Goal: Transaction & Acquisition: Purchase product/service

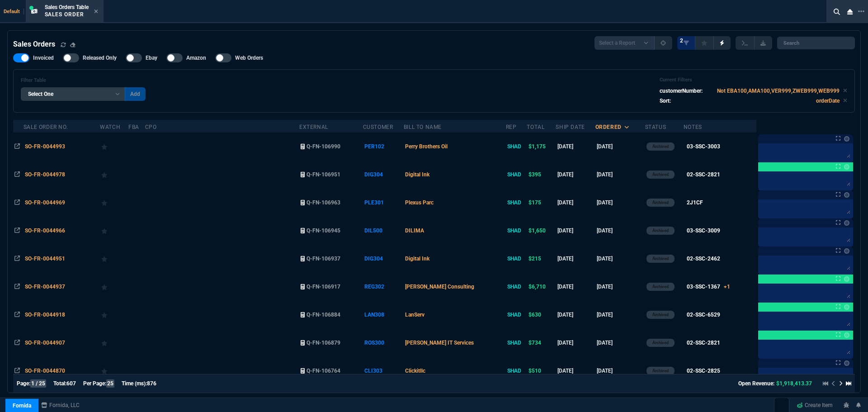
select select "4: SHAD"
select select
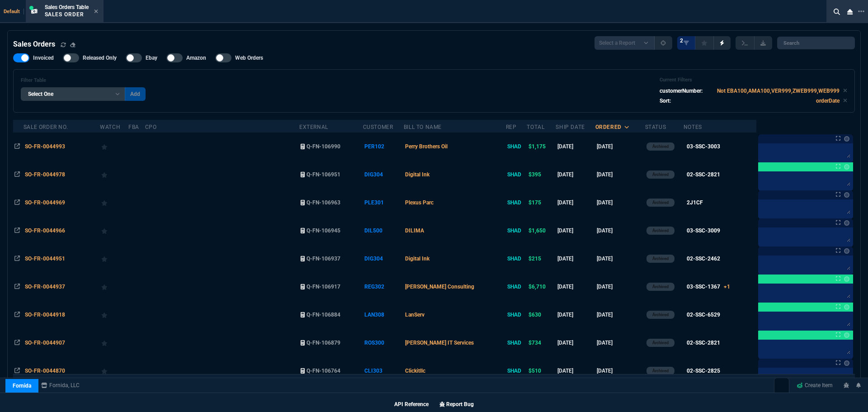
scroll to position [17, 0]
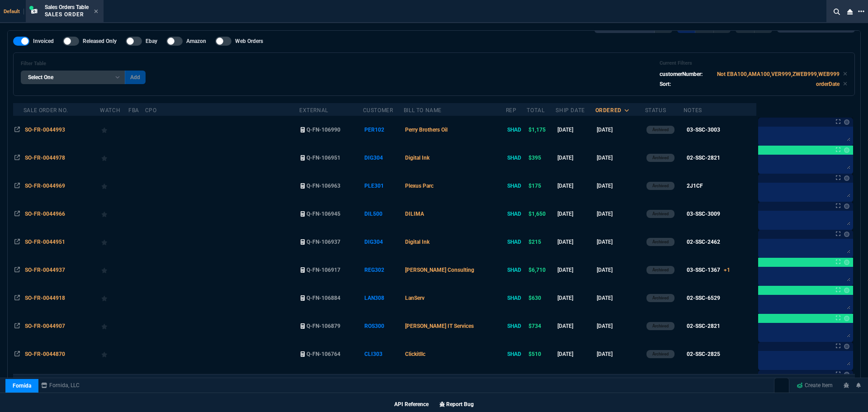
click at [862, 9] on icon at bounding box center [861, 11] width 6 height 7
click at [799, 19] on li "Open New Tab" at bounding box center [814, 17] width 89 height 11
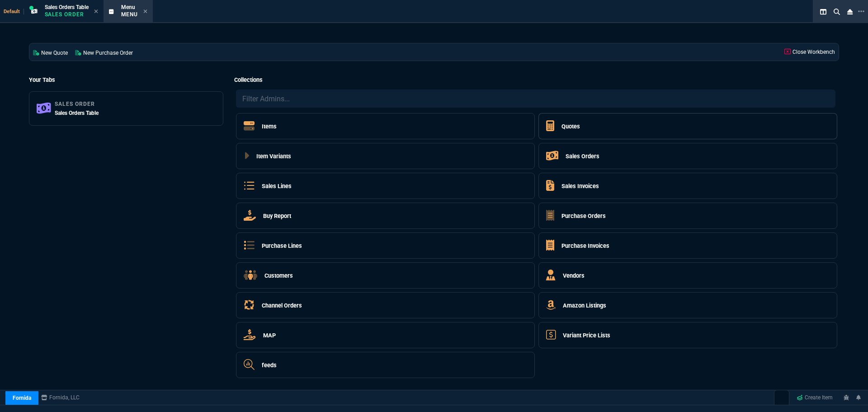
click at [569, 124] on h5 "Quotes" at bounding box center [570, 126] width 19 height 9
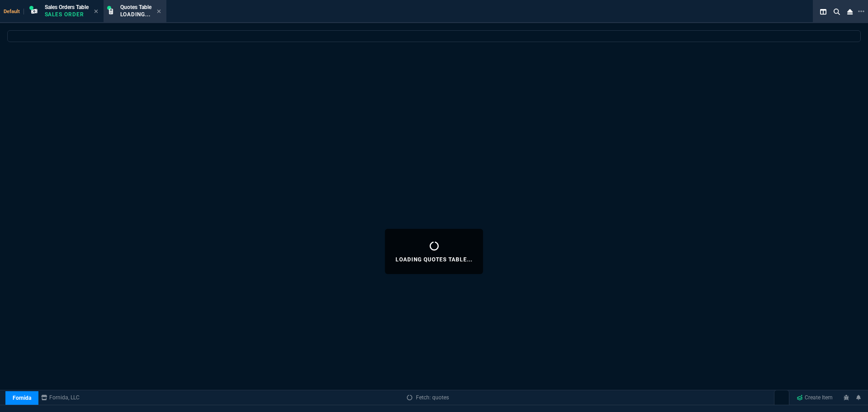
select select
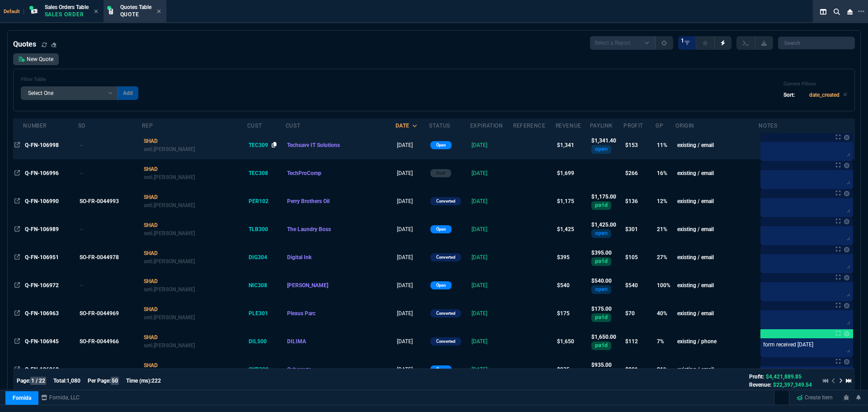
click at [272, 144] on icon at bounding box center [274, 144] width 5 height 5
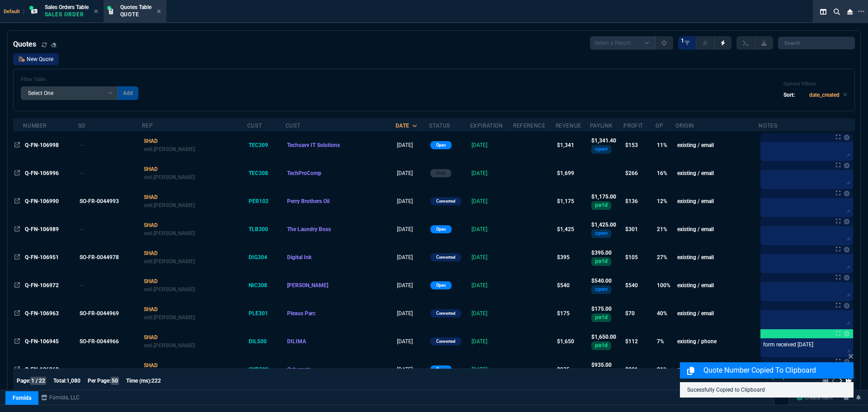
click at [26, 59] on link "New Quote" at bounding box center [36, 59] width 46 height 12
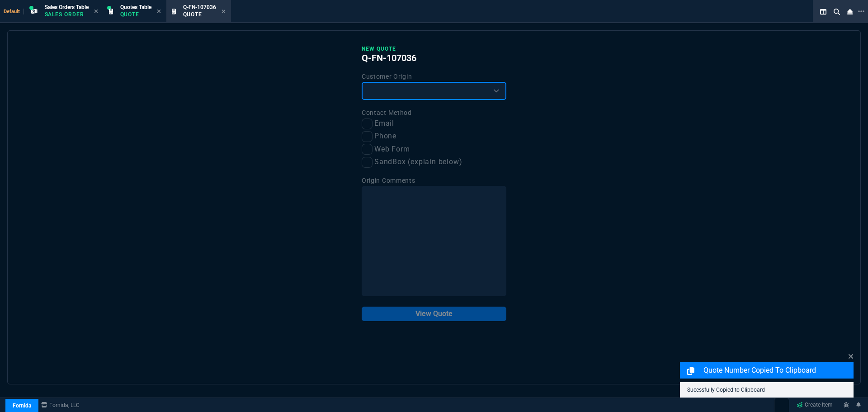
click at [383, 91] on select "Existing Customer Amazon Lead (first order) Website Lead (first order) Called (…" at bounding box center [434, 91] width 145 height 18
select select "existing"
click at [362, 82] on select "Existing Customer Amazon Lead (first order) Website Lead (first order) Called (…" at bounding box center [434, 91] width 145 height 18
click at [368, 126] on input "Email" at bounding box center [367, 123] width 11 height 11
checkbox input "true"
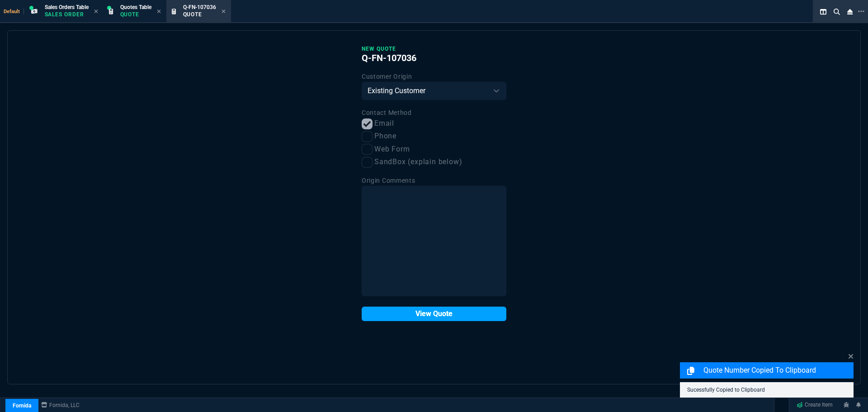
click at [416, 316] on button "View Quote" at bounding box center [434, 313] width 145 height 14
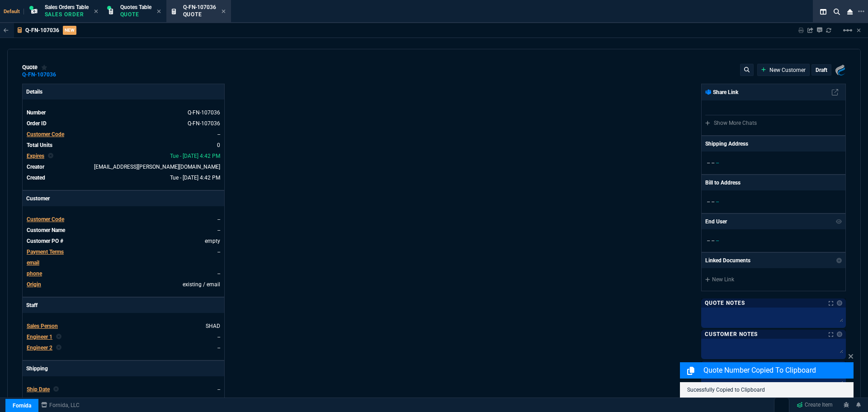
click at [51, 216] on div "Customer Code" at bounding box center [46, 219] width 38 height 8
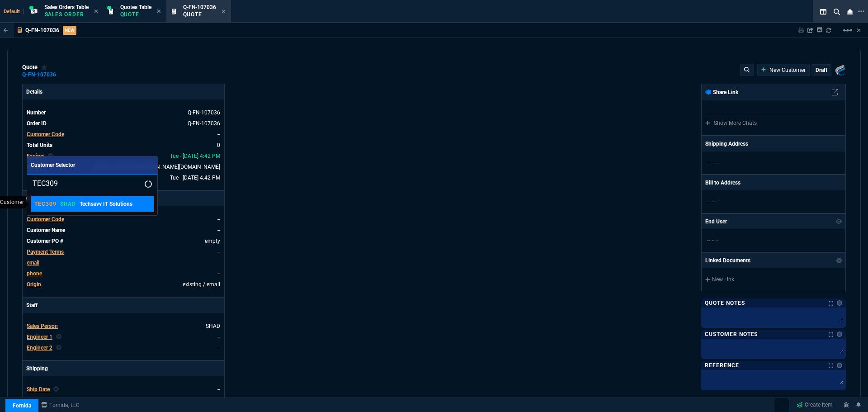
type input "TEC309"
click at [74, 205] on p "SHAD" at bounding box center [68, 203] width 16 height 7
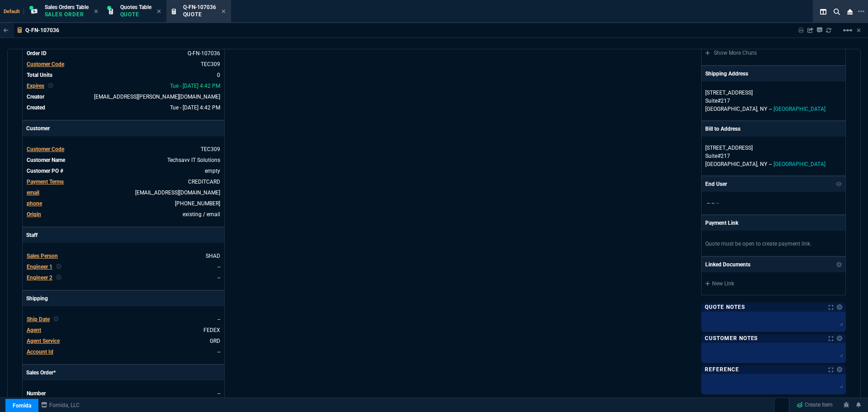
scroll to position [346, 0]
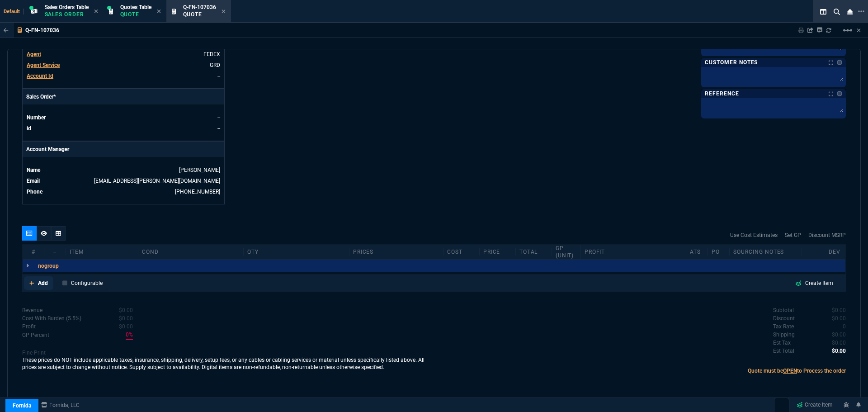
click at [36, 282] on link "Add" at bounding box center [38, 283] width 29 height 14
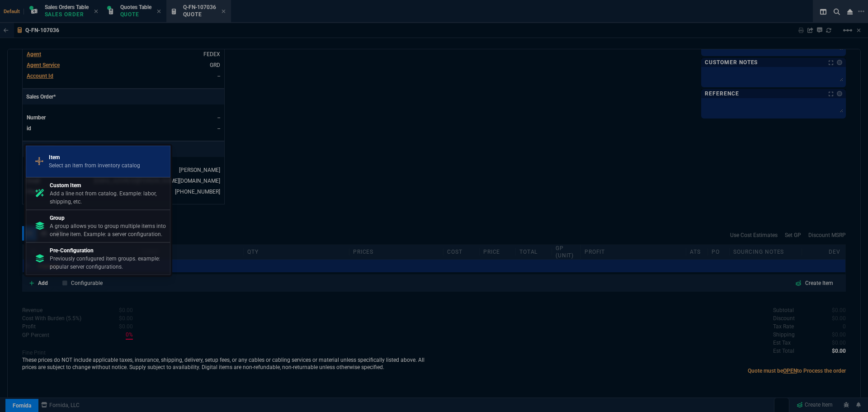
click at [85, 157] on p "Item" at bounding box center [94, 157] width 91 height 8
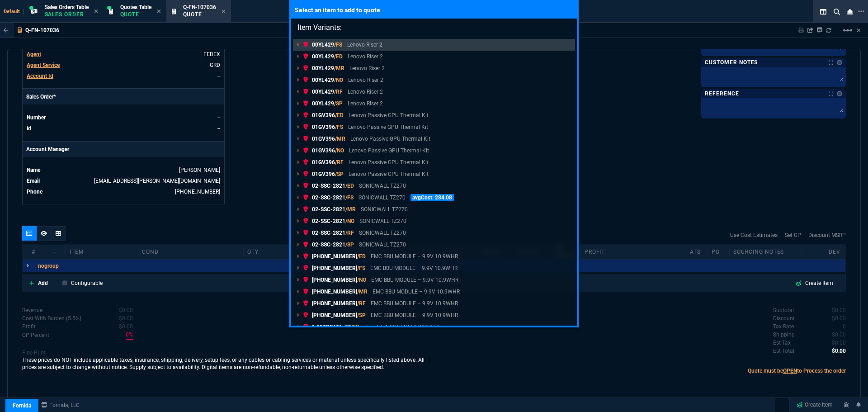
click at [404, 26] on input "Item Variants:" at bounding box center [434, 28] width 286 height 18
paste input "02-SSC-1773"
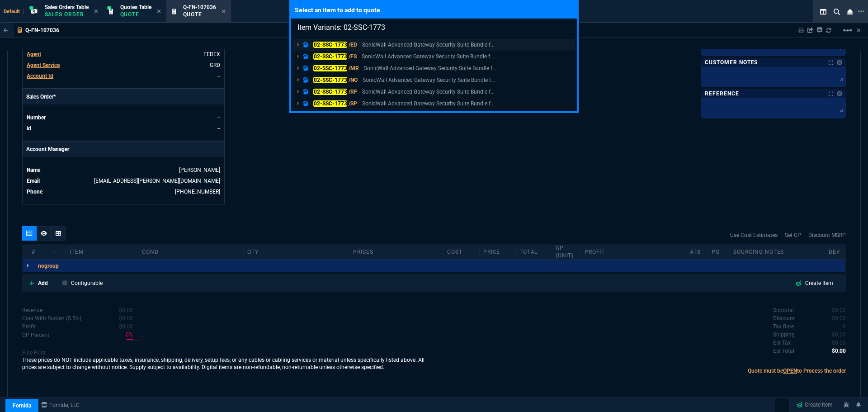
type input "Item Variants: 02-SSC-1773"
click at [328, 44] on mark "02-SSC-1773" at bounding box center [330, 45] width 34 height 6
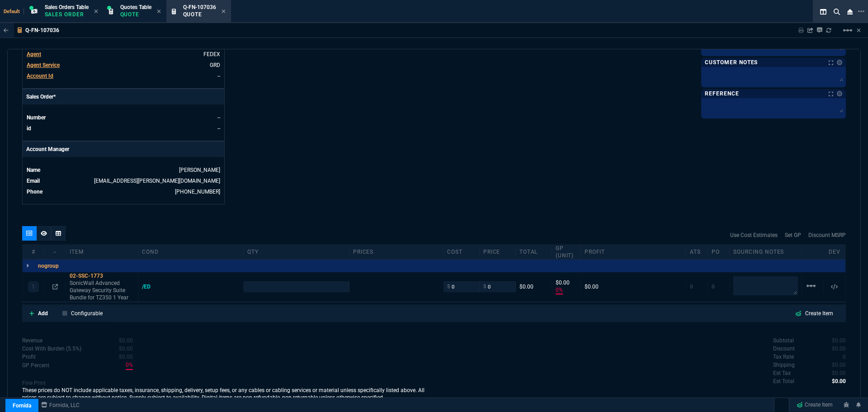
scroll to position [336, 0]
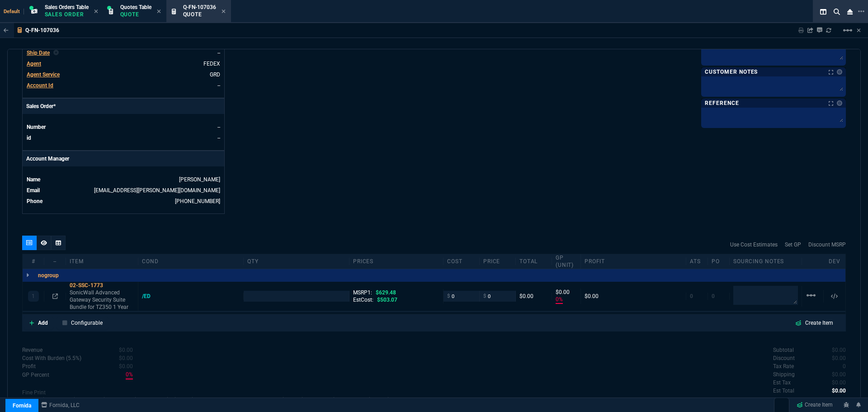
type input "0"
type input "100"
click at [56, 295] on icon at bounding box center [54, 295] width 5 height 5
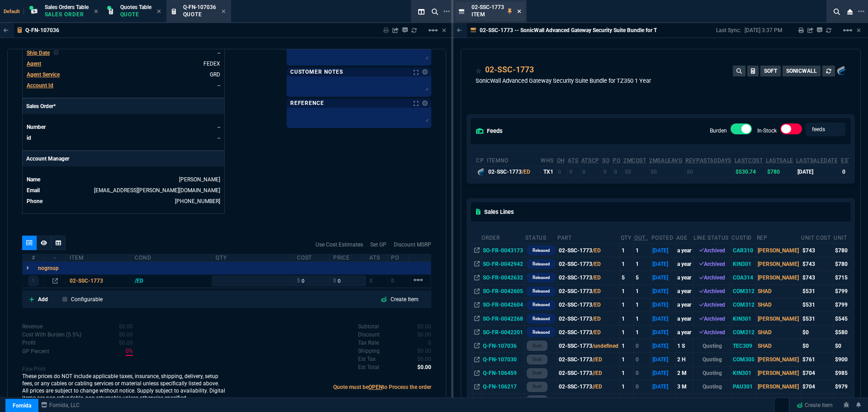
click at [519, 12] on icon at bounding box center [519, 11] width 4 height 4
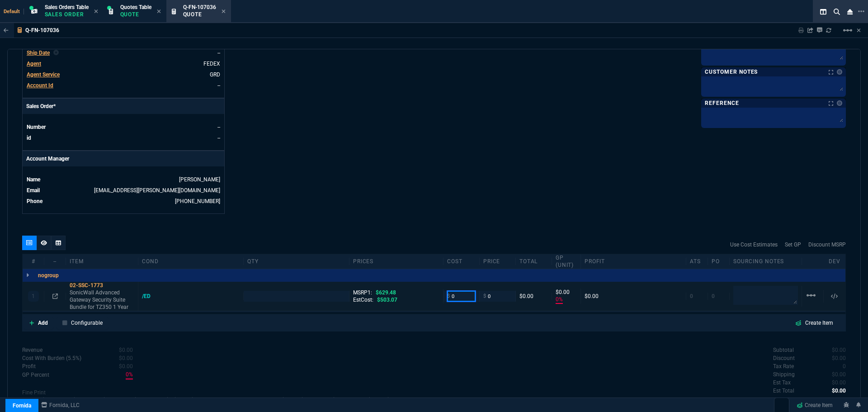
click at [453, 297] on input "0" at bounding box center [461, 296] width 28 height 10
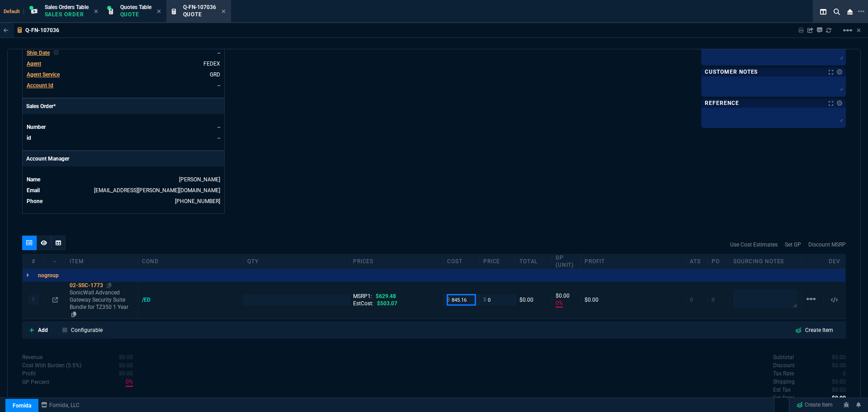
type input "845.16"
click at [94, 285] on div "02-SSC-1773" at bounding box center [102, 285] width 65 height 7
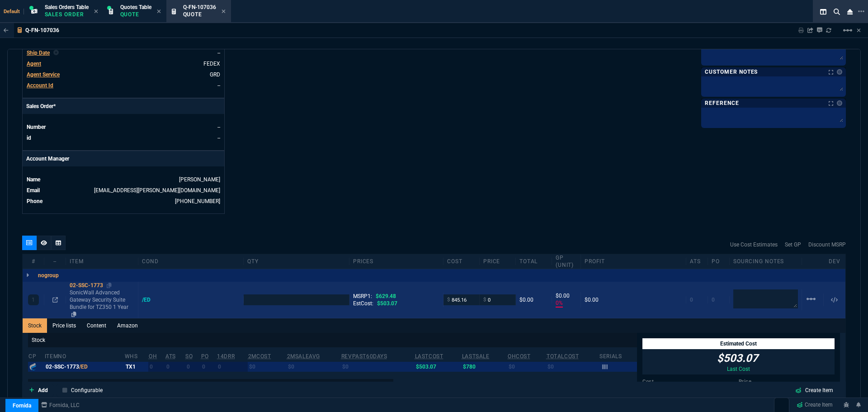
type input "1"
type input "845.16"
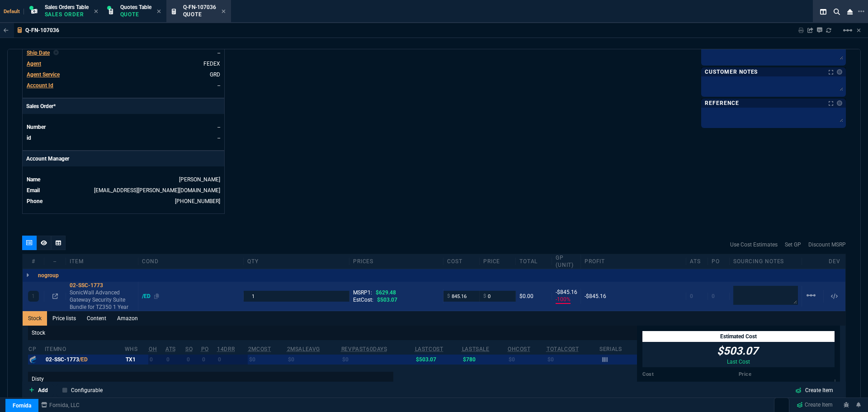
type input "-100"
type input "-845"
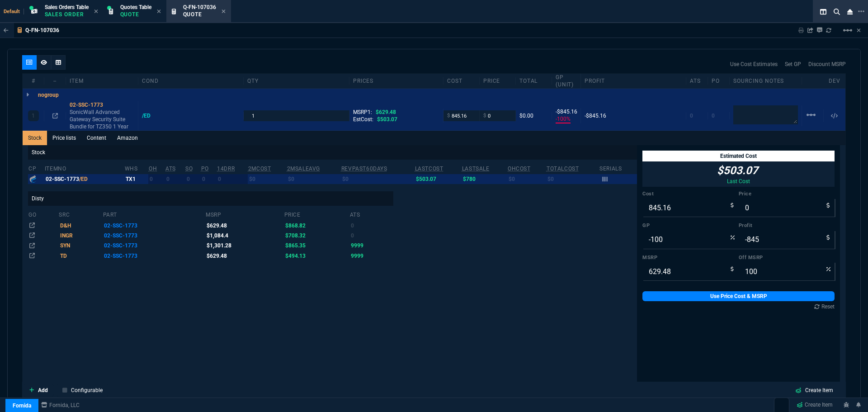
scroll to position [517, 0]
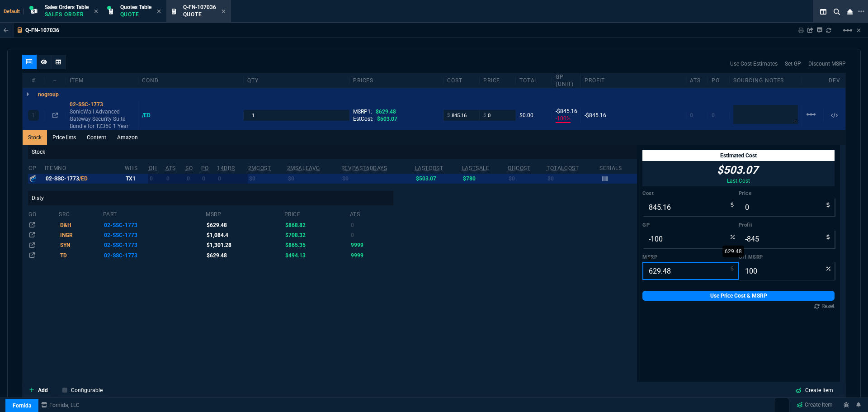
click at [689, 269] on input "629.48" at bounding box center [690, 271] width 96 height 18
click at [688, 269] on input "629.48" at bounding box center [690, 271] width 96 height 18
paste input "1301.2"
type input "1301.28"
click at [662, 240] on input "-100" at bounding box center [690, 239] width 96 height 18
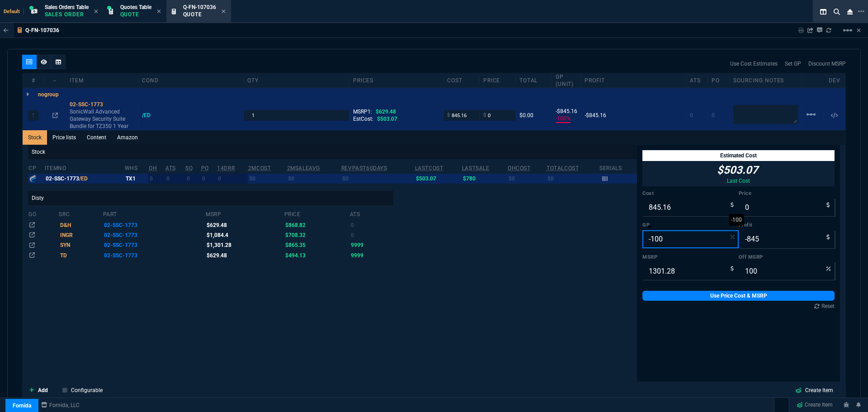
type input "2"
type input "862"
type input "17"
type input "34"
type input "20"
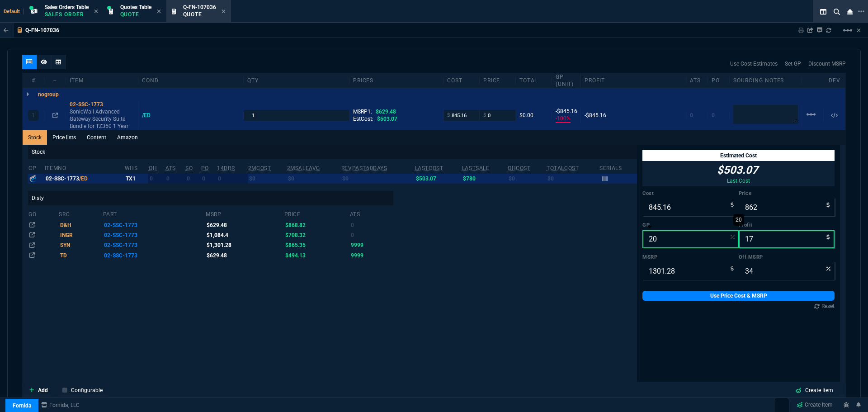
type input "1056"
type input "211"
type input "19"
type input "20"
click at [678, 292] on link "Use Price Cost & MSRP" at bounding box center [738, 296] width 192 height 10
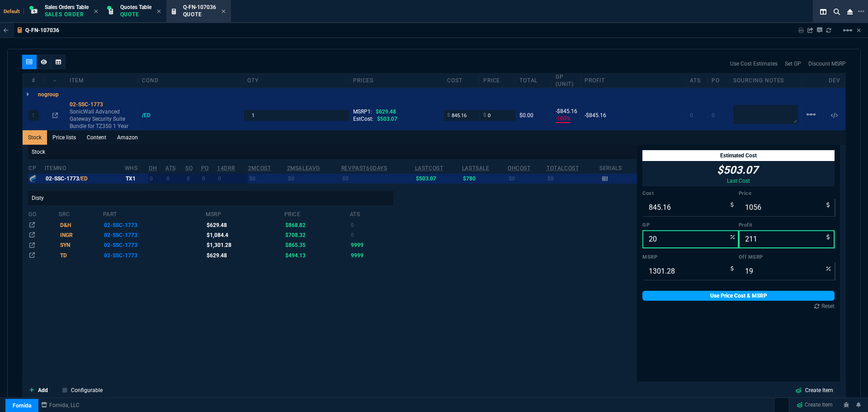
type input "1056"
click at [686, 296] on link "Use Price Cost & MSRP" at bounding box center [738, 296] width 192 height 10
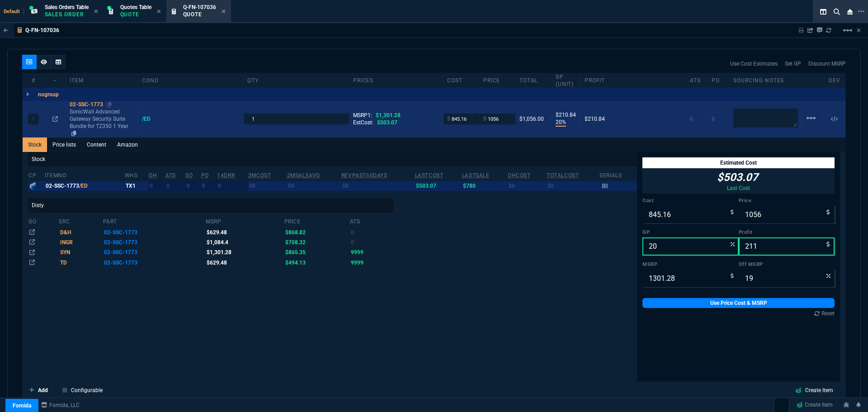
click at [86, 103] on div "02-SSC-1773" at bounding box center [102, 104] width 65 height 7
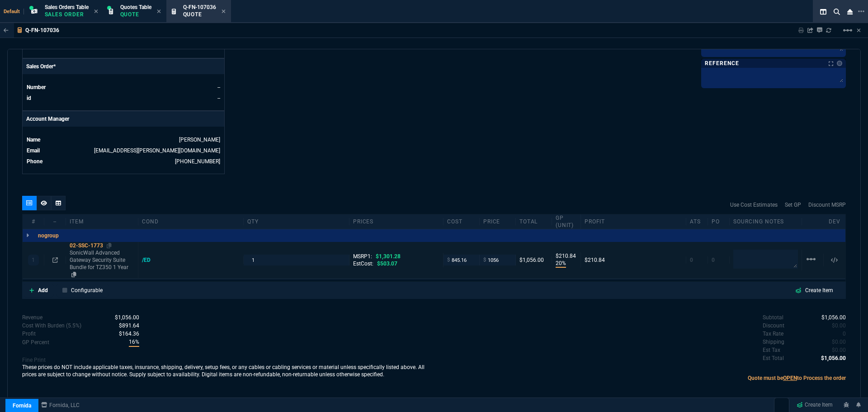
click at [86, 103] on nx-fornida-erp-specs "Number -- id --" at bounding box center [124, 92] width 202 height 36
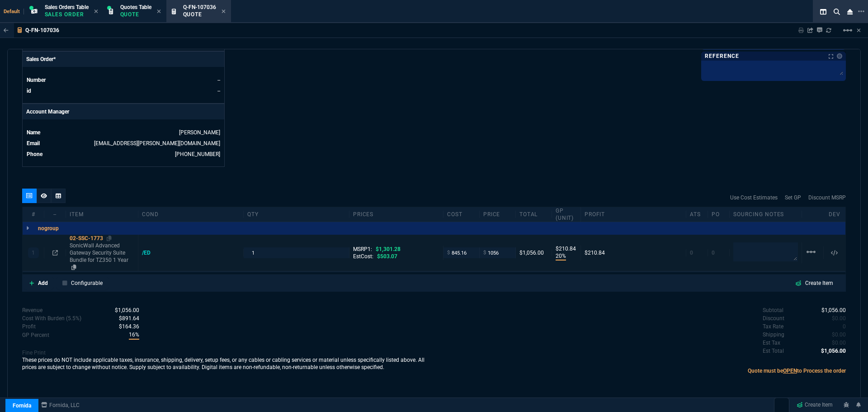
click at [89, 239] on div "02-SSC-1773" at bounding box center [102, 238] width 65 height 7
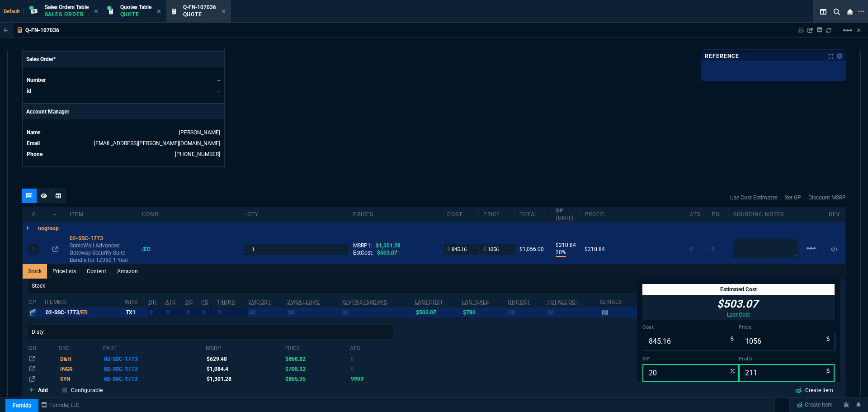
scroll to position [517, 0]
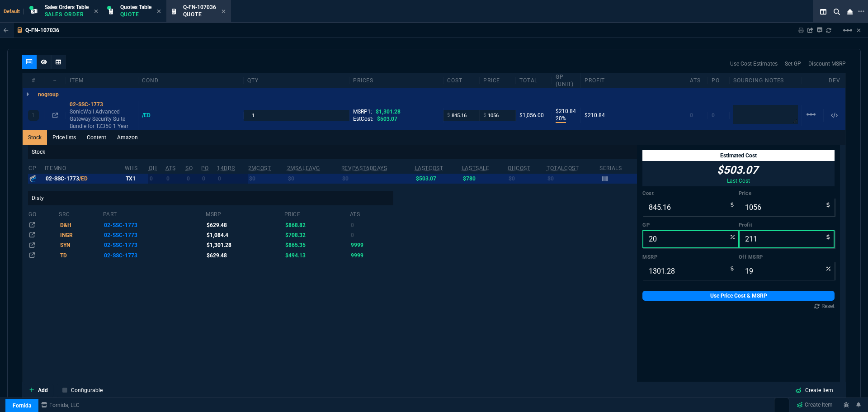
click at [98, 146] on p "Stock" at bounding box center [332, 152] width 609 height 14
click at [98, 139] on link "Content" at bounding box center [96, 137] width 30 height 14
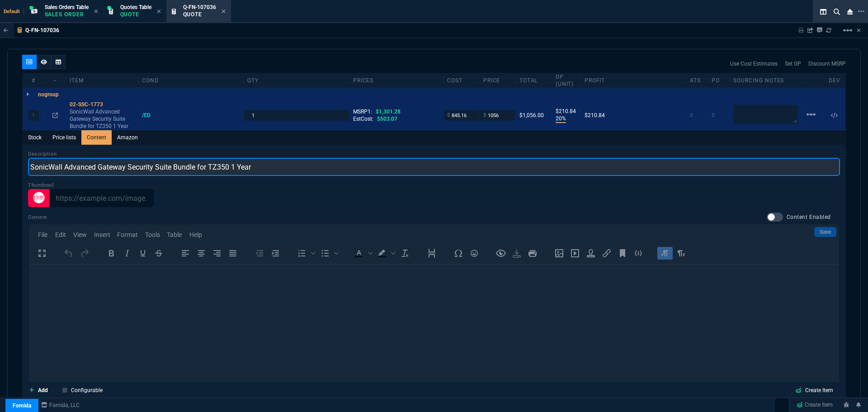
scroll to position [0, 0]
click at [129, 165] on input "SonicWall Advanced Gateway Security Suite Bundle for TZ350 1 Year" at bounding box center [434, 167] width 812 height 18
paste input "Series - Subscription License - 1 License - 1 Year"
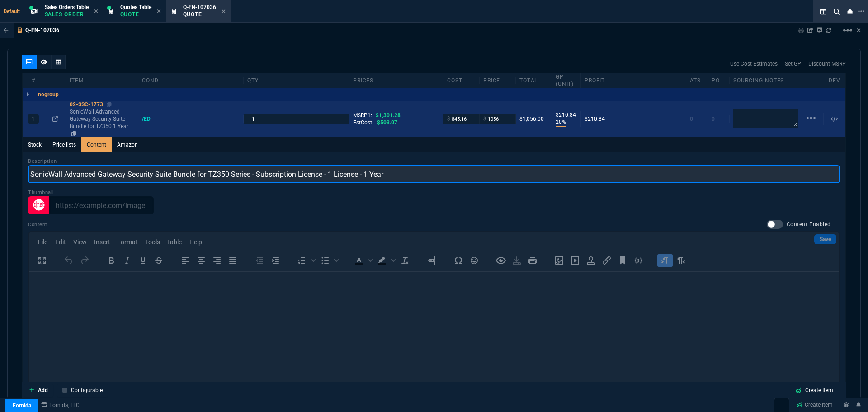
type input "SonicWall Advanced Gateway Security Suite Bundle for TZ350 Series - Subscriptio…"
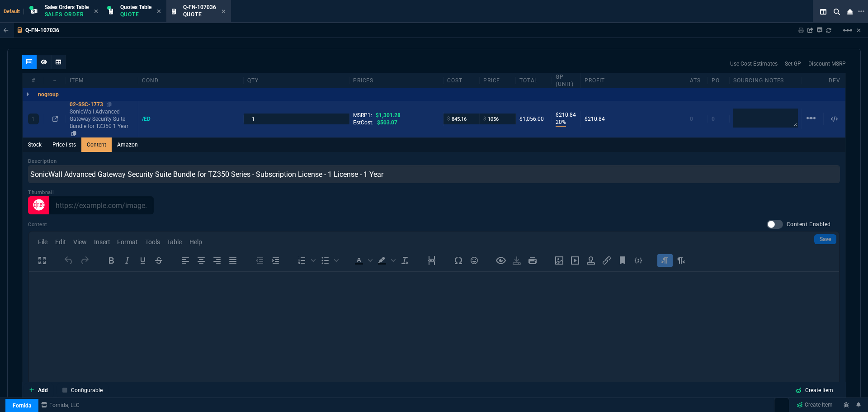
click at [94, 102] on div "02-SSC-1773" at bounding box center [102, 104] width 65 height 7
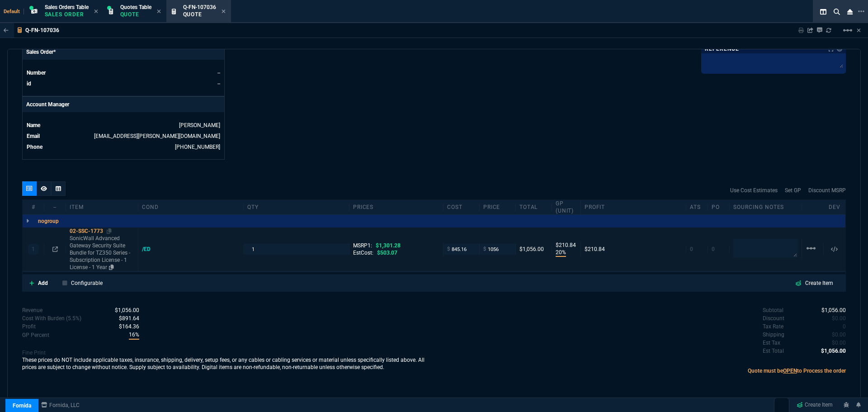
type input "20"
type input "211"
type input "19"
click at [762, 254] on textarea at bounding box center [765, 248] width 65 height 19
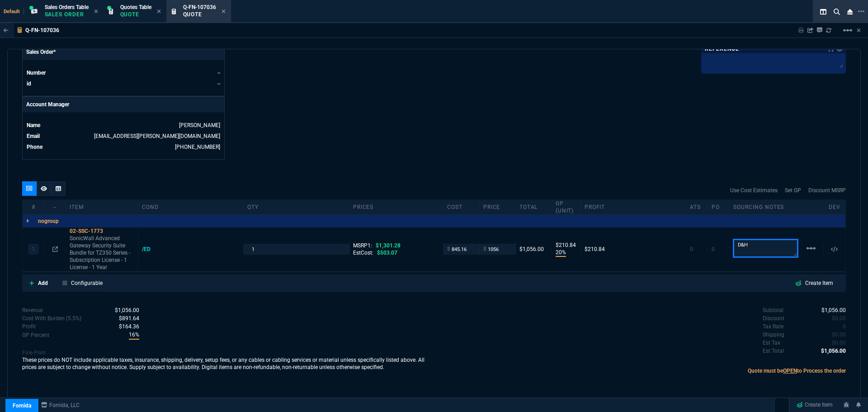
type textarea "D&H"
click at [38, 283] on link "Add" at bounding box center [38, 283] width 29 height 14
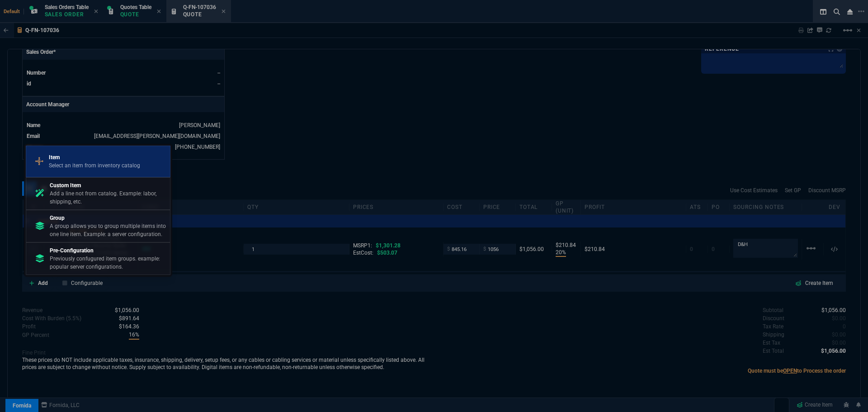
click at [105, 154] on p "Item" at bounding box center [94, 157] width 91 height 8
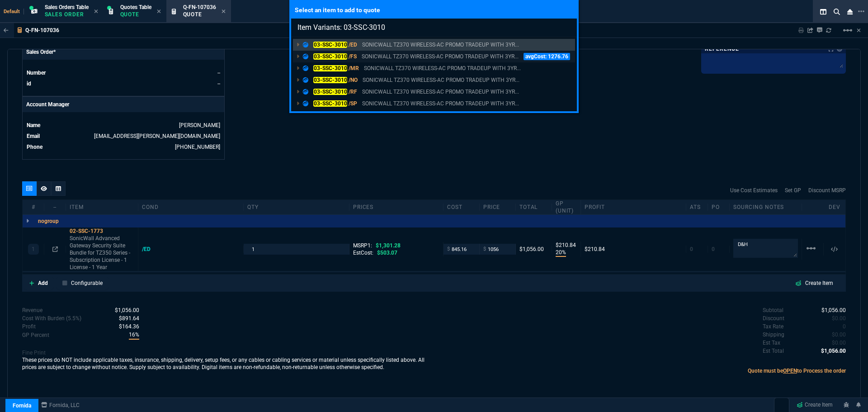
type input "Item Variants: 03-SSC-3010"
click at [332, 56] on mark "03-SSC-3010" at bounding box center [330, 56] width 34 height 6
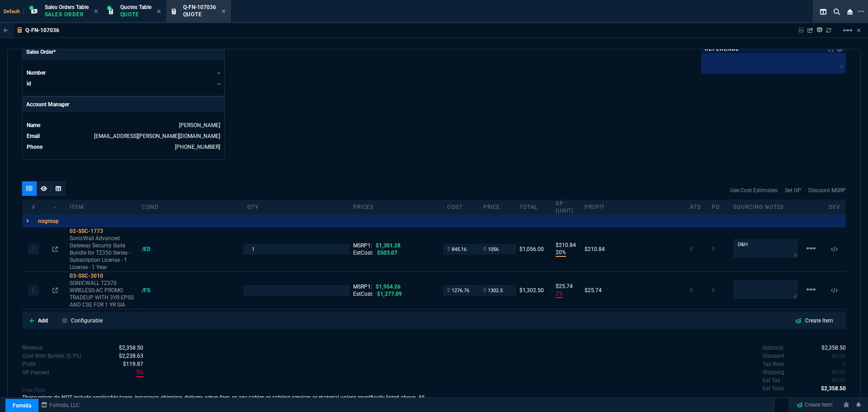
type input "20"
type input "211"
type input "2"
type input "26"
type input "19"
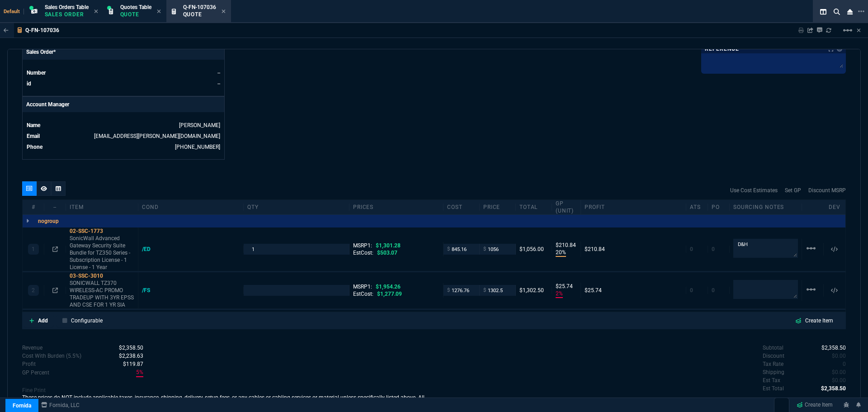
type input "33"
click at [468, 287] on input "1276.76" at bounding box center [461, 290] width 28 height 10
type input "1484"
type input "1"
type input "1484"
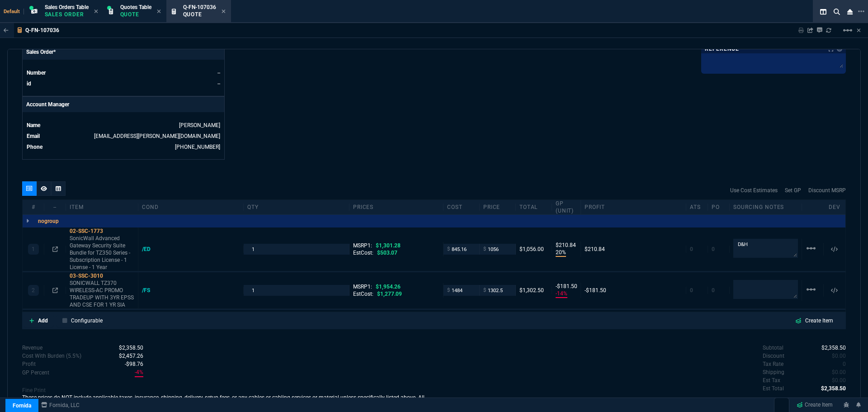
type input "-14"
type input "-181"
click at [457, 291] on input "1484" at bounding box center [461, 290] width 28 height 10
type input "1488"
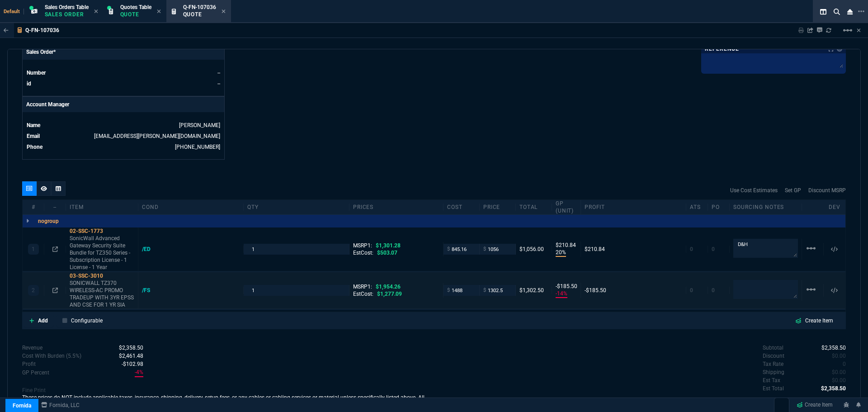
type input "-185"
click at [109, 274] on icon at bounding box center [109, 275] width 5 height 5
click at [75, 277] on div "03-SSC-3010" at bounding box center [102, 275] width 65 height 7
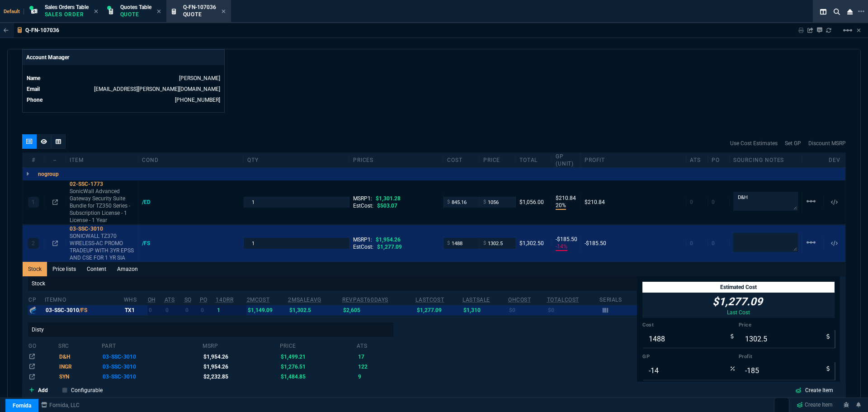
scroll to position [571, 0]
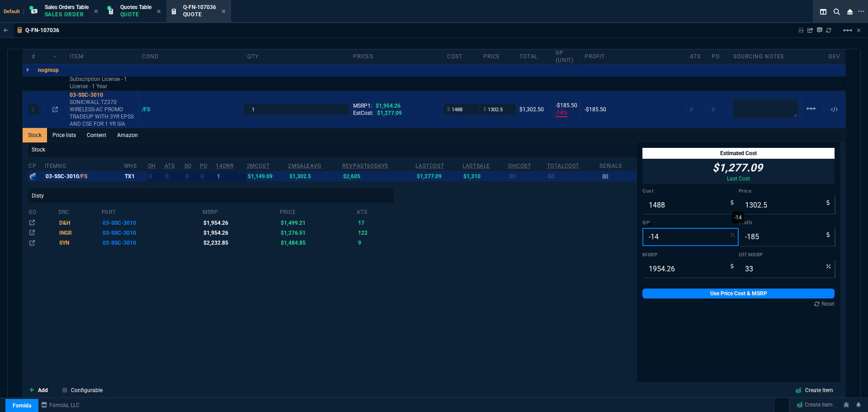
click at [662, 242] on input "-14" at bounding box center [690, 237] width 96 height 18
type input "2"
type input "1518"
type input "30"
type input "22"
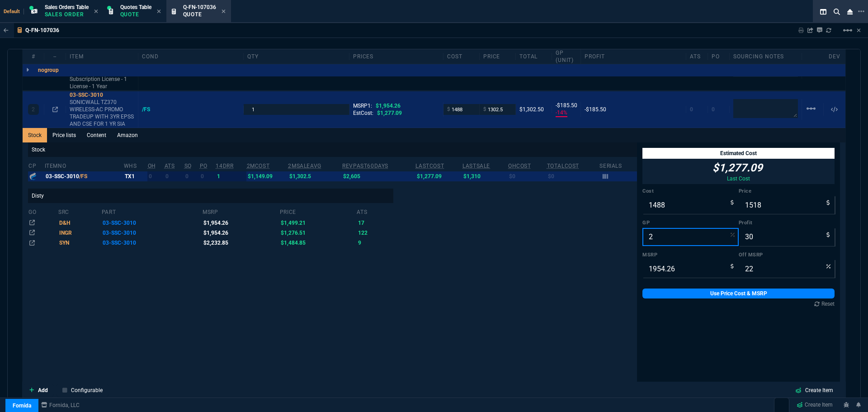
type input "20"
type input "1860"
type input "372"
type input "5"
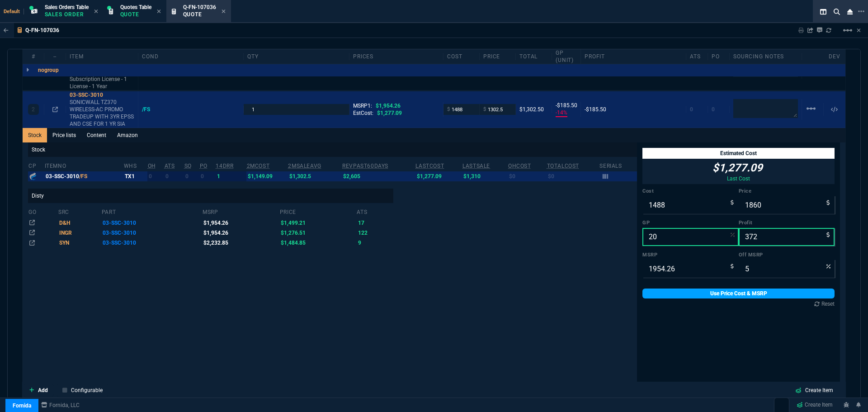
type input "20"
click at [658, 293] on link "Use Price Cost & MSRP" at bounding box center [738, 293] width 192 height 10
type input "1860"
click at [705, 294] on link "Use Price Cost & MSRP" at bounding box center [738, 293] width 192 height 10
click at [656, 238] on input "20" at bounding box center [690, 237] width 96 height 18
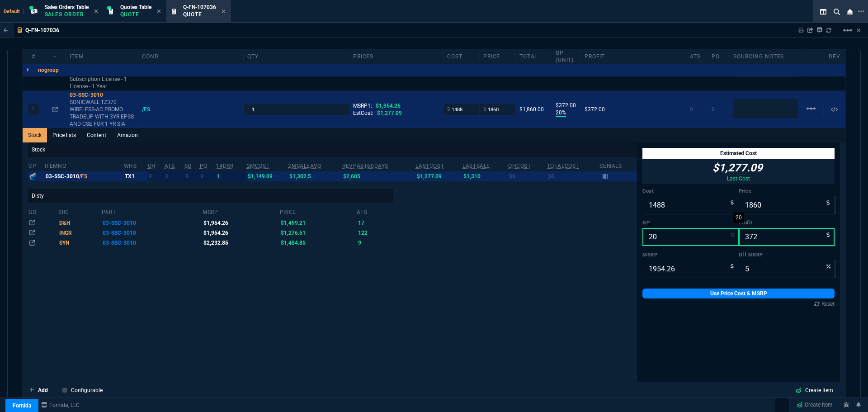
type input "1"
type input "1503"
type input "15"
type input "23"
type input "15"
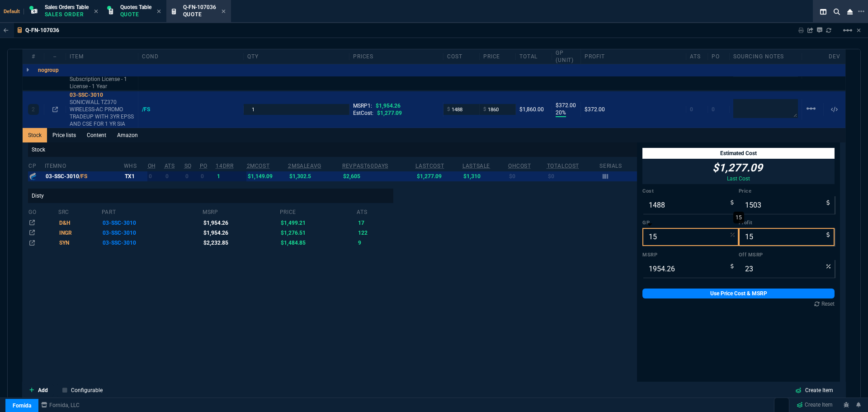
type input "1751"
type input "263"
type input "10"
type input "15"
click at [710, 293] on link "Use Price Cost & MSRP" at bounding box center [738, 293] width 192 height 10
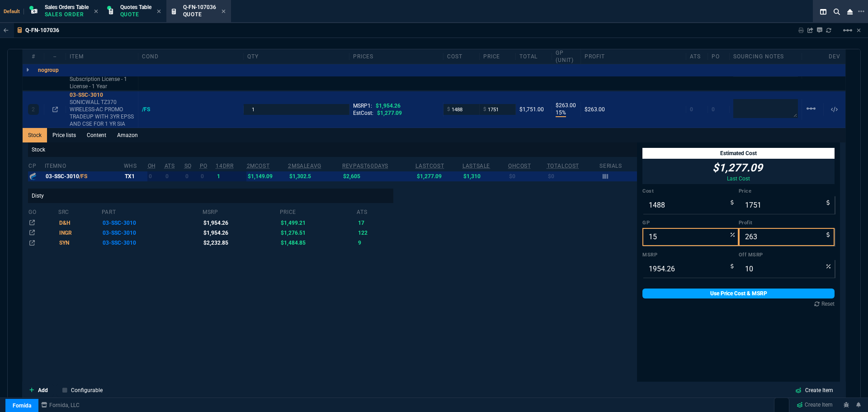
click at [719, 291] on link "Use Price Cost & MSRP" at bounding box center [738, 293] width 192 height 10
click at [257, 281] on div "Stock cp ItemNo WHS OH ATS SO PO 14DRR 2MCost 2MSaleAvg RevPast60Days lastCost …" at bounding box center [332, 286] width 609 height 288
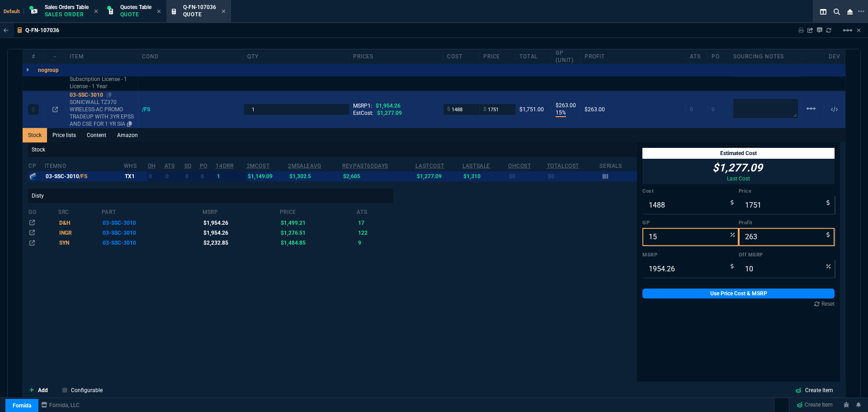
click at [88, 93] on div "03-SSC-3010" at bounding box center [102, 94] width 65 height 7
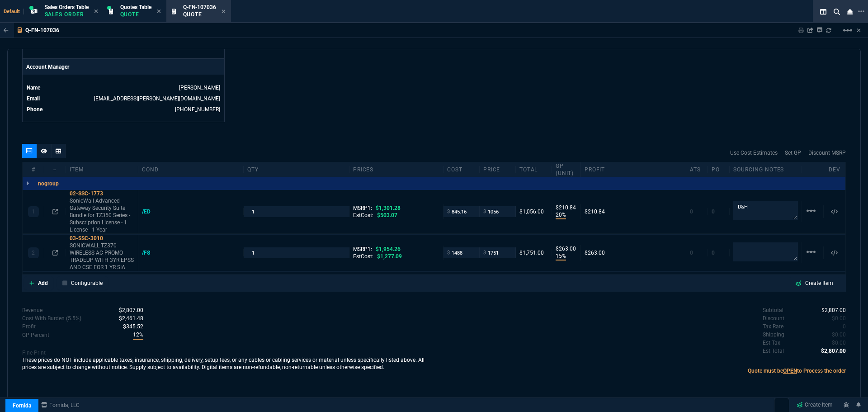
scroll to position [428, 0]
click at [503, 256] on input "1751" at bounding box center [497, 252] width 28 height 10
type input "1750"
click at [470, 137] on div "quote Q-FN-107036 Techsavv IT Solutions draft Fornida, LLC [STREET_ADDRESS] Det…" at bounding box center [433, 224] width 853 height 350
type input "1750"
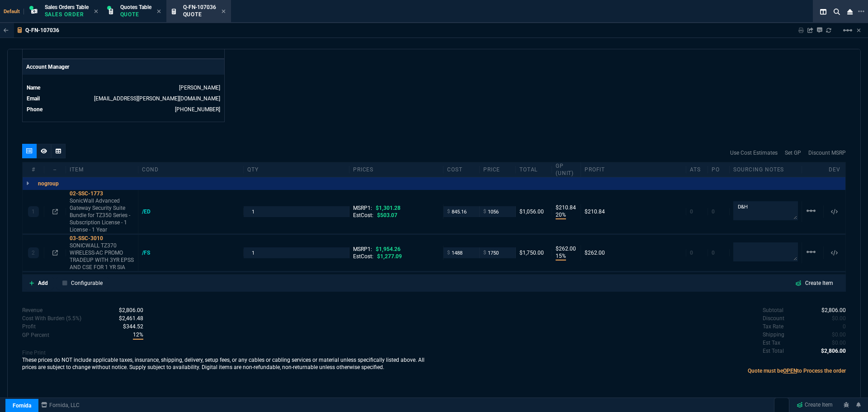
type input "262"
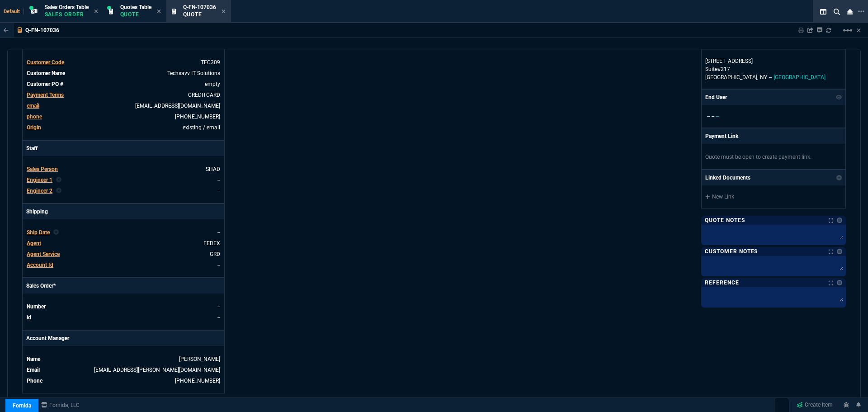
scroll to position [0, 0]
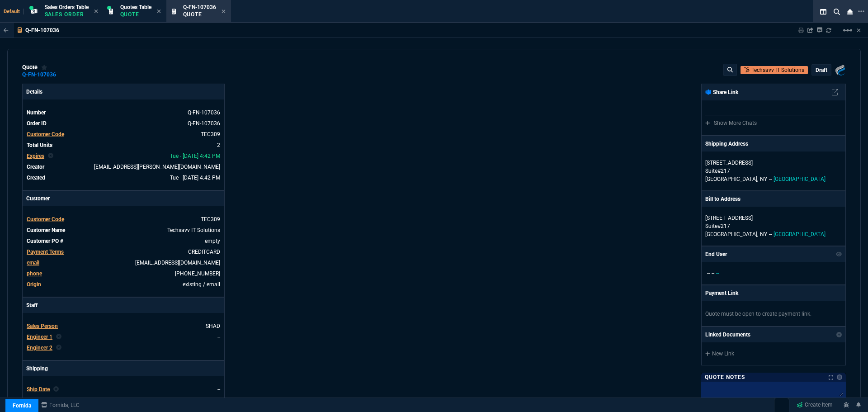
click at [816, 71] on p "draft" at bounding box center [821, 69] width 12 height 7
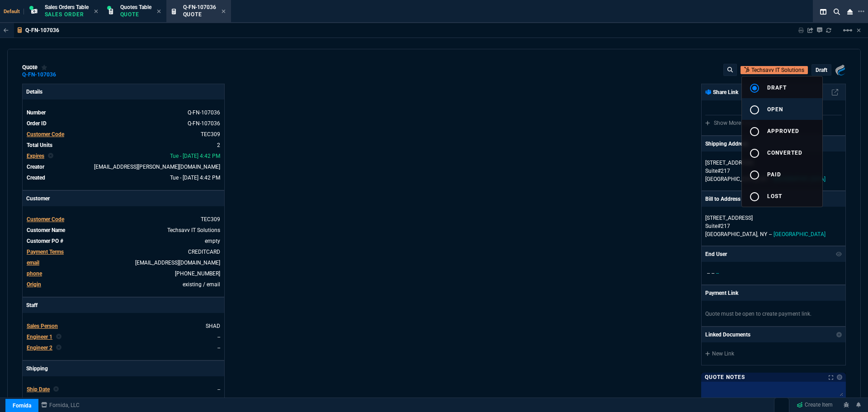
click at [754, 107] on mat-icon "radio_button_unchecked" at bounding box center [754, 109] width 11 height 11
click at [497, 199] on div at bounding box center [434, 206] width 868 height 412
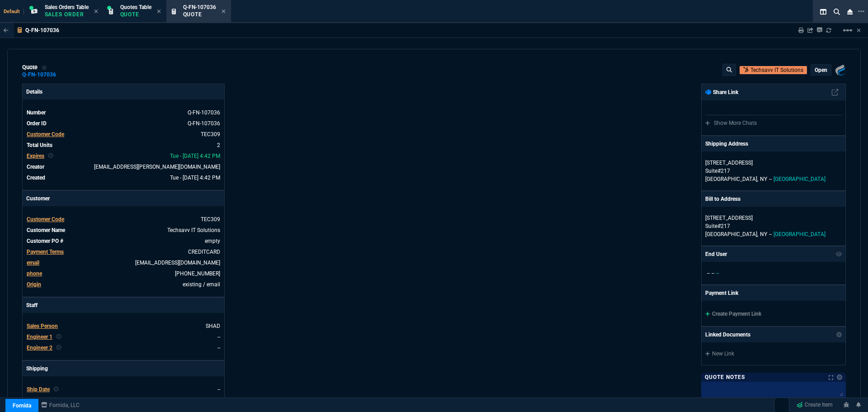
type input "20"
type input "211"
type input "15"
type input "262"
type input "19"
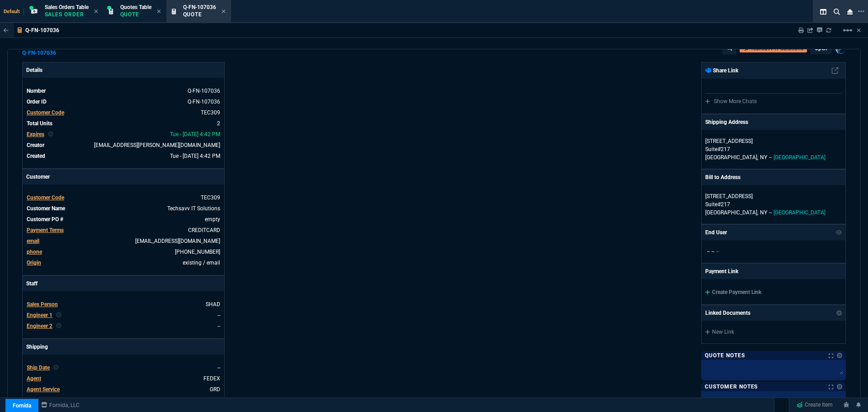
type input "10"
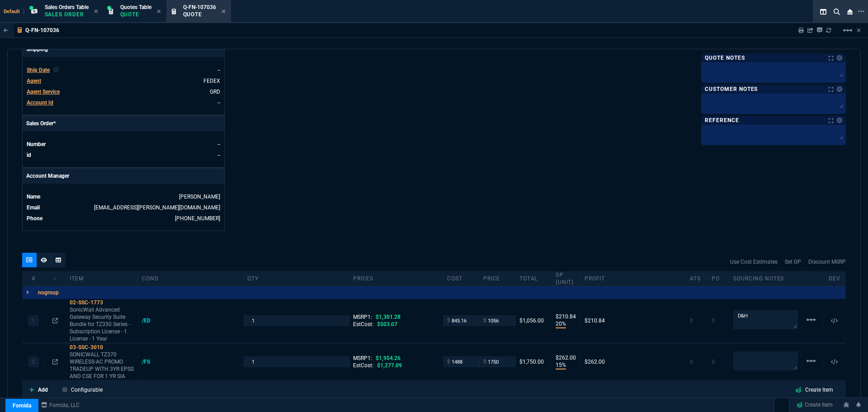
scroll to position [418, 0]
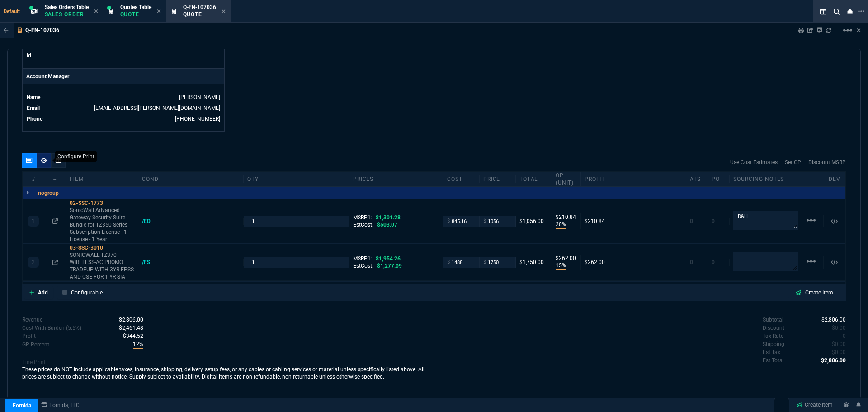
click at [43, 161] on icon at bounding box center [44, 160] width 6 height 5
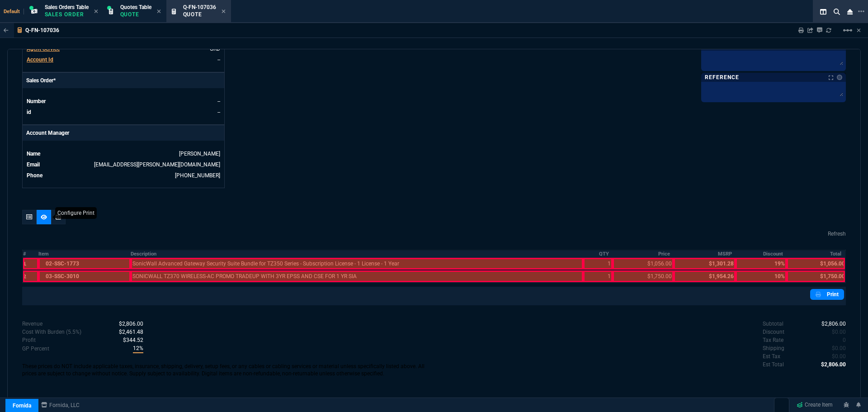
scroll to position [362, 0]
click at [136, 254] on th "Description" at bounding box center [357, 254] width 452 height 8
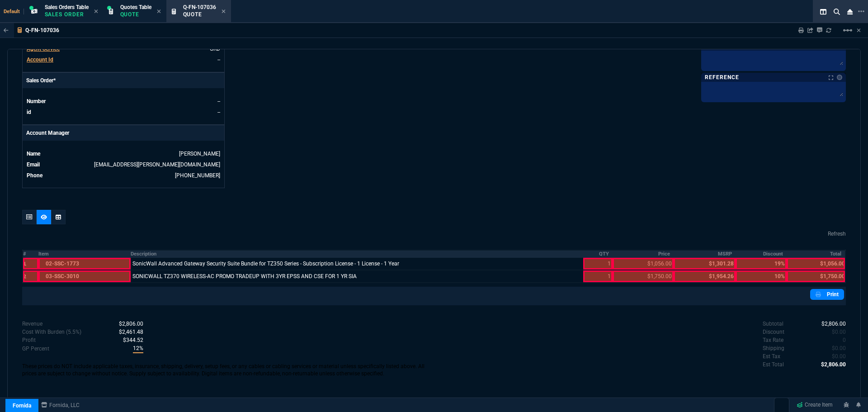
click at [600, 252] on th "QTY" at bounding box center [597, 254] width 29 height 8
click at [661, 254] on th "Price" at bounding box center [642, 254] width 61 height 8
click at [832, 254] on th "Total" at bounding box center [815, 254] width 59 height 8
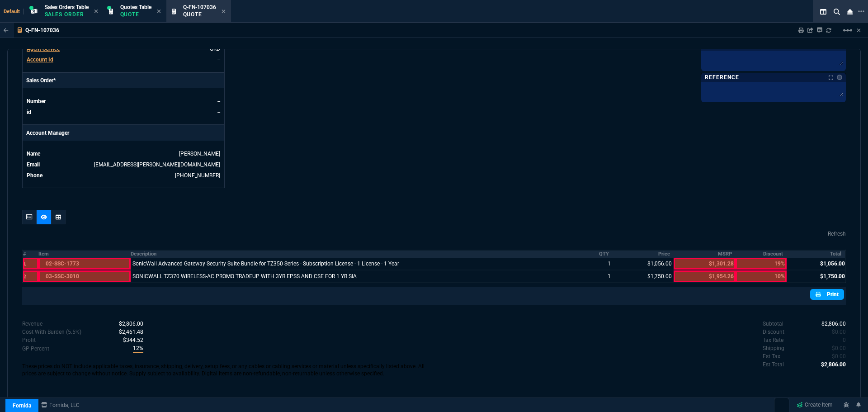
click at [825, 294] on link "Print" at bounding box center [827, 294] width 34 height 11
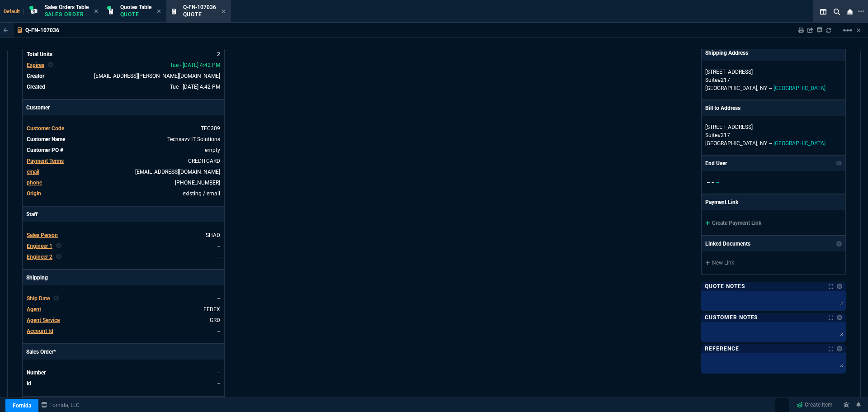
scroll to position [0, 0]
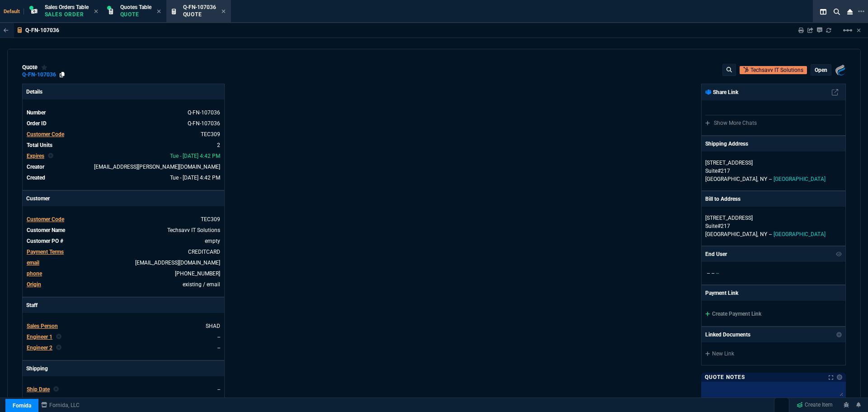
click at [62, 75] on icon at bounding box center [62, 74] width 5 height 5
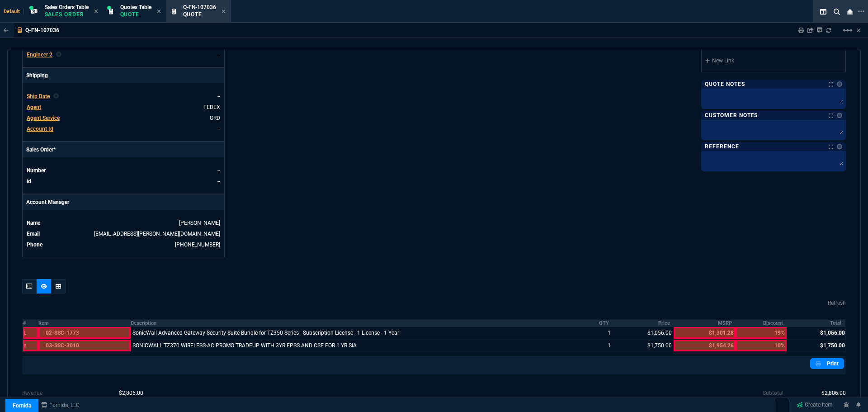
scroll to position [362, 0]
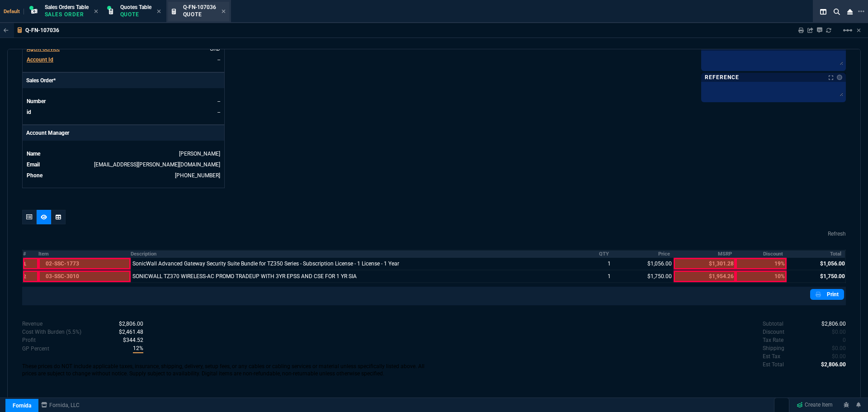
click at [228, 11] on div "Q-FN-107036 Quote" at bounding box center [198, 11] width 61 height 19
click at [223, 11] on div "Q-FN-107036 Quote" at bounding box center [204, 12] width 42 height 16
click at [229, 13] on div "Q-FN-107036 Quote" at bounding box center [198, 11] width 61 height 19
click at [225, 10] on icon at bounding box center [223, 11] width 4 height 4
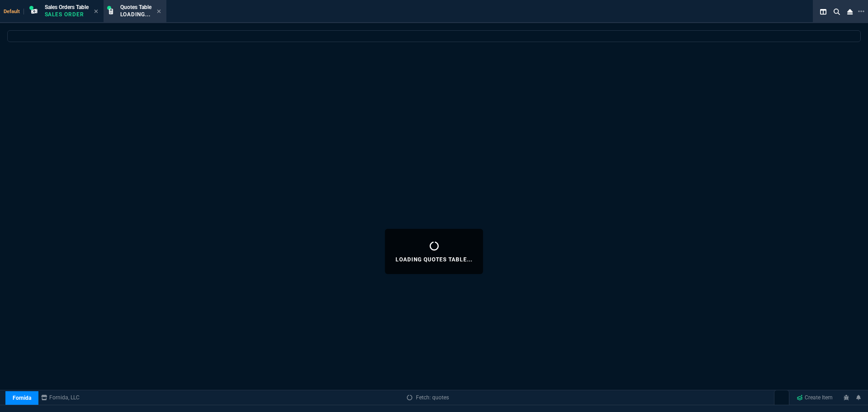
select select
